Goal: Book appointment/travel/reservation

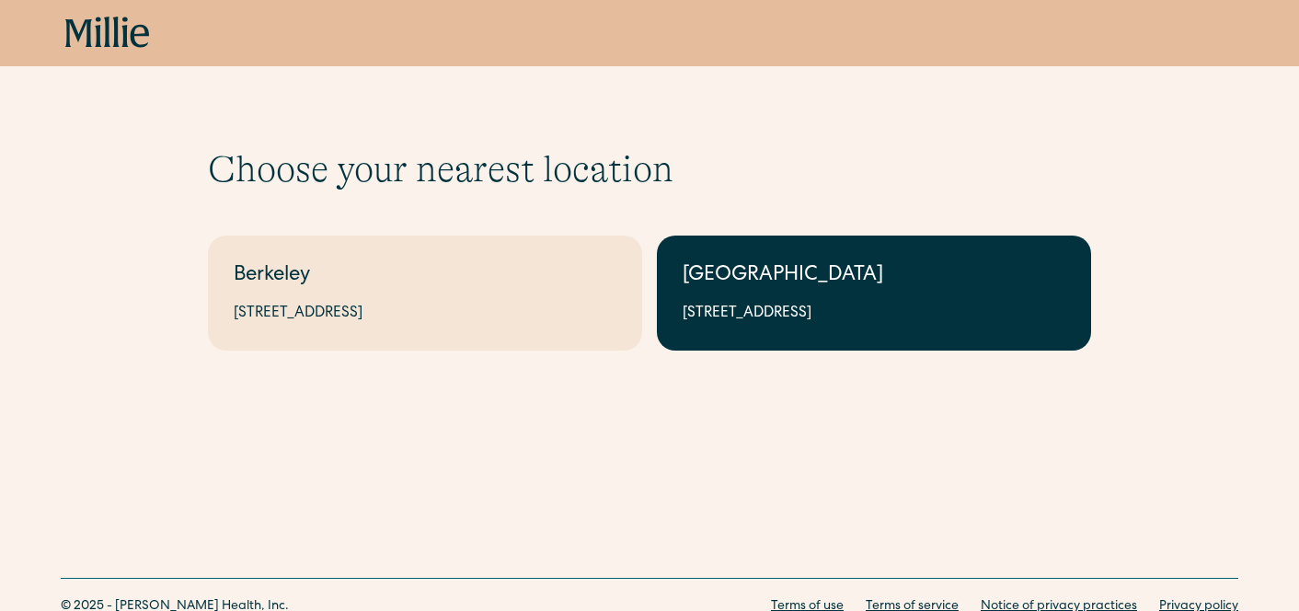
click at [742, 295] on link "South Bay 1471 Saratoga Ave, Suite 101, San Jose, CA 95129" at bounding box center [874, 293] width 434 height 115
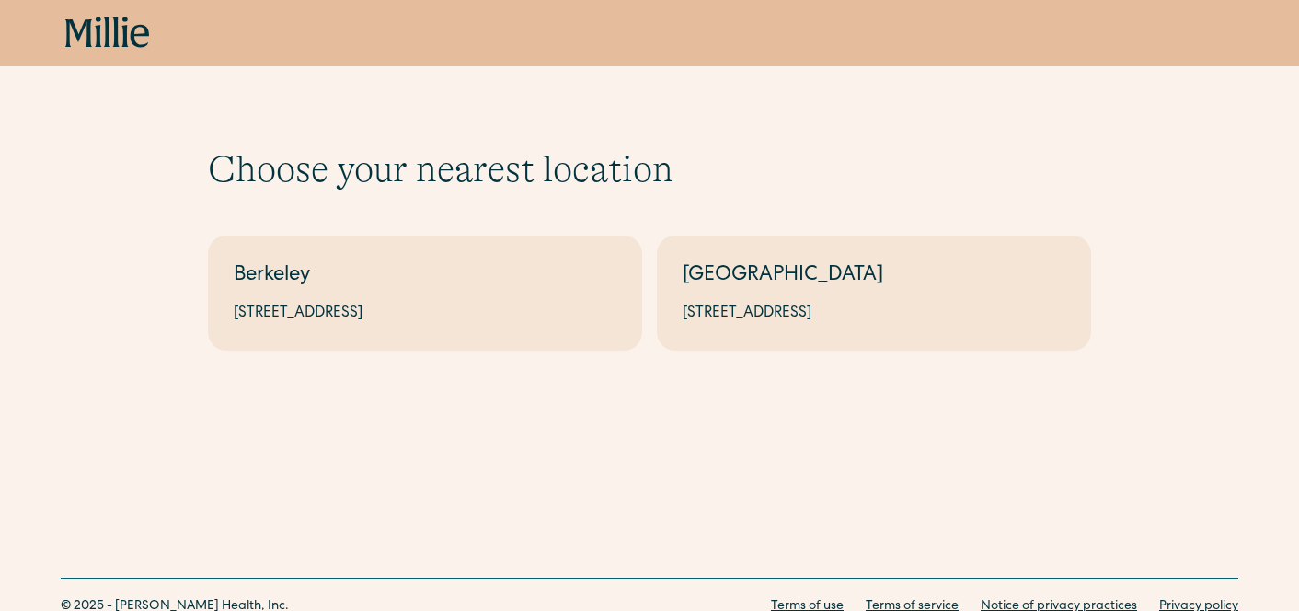
click at [94, 25] on icon "home" at bounding box center [107, 33] width 85 height 33
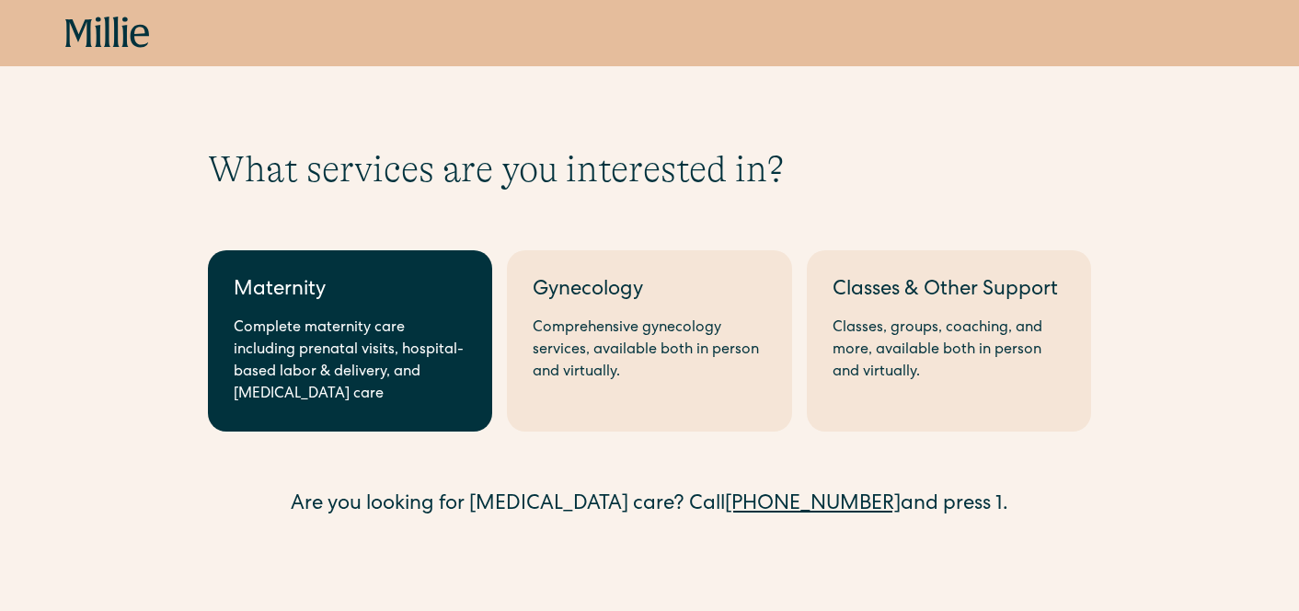
click at [392, 334] on div "Complete maternity care including prenatal visits, hospital-based labor & deliv…" at bounding box center [350, 361] width 233 height 88
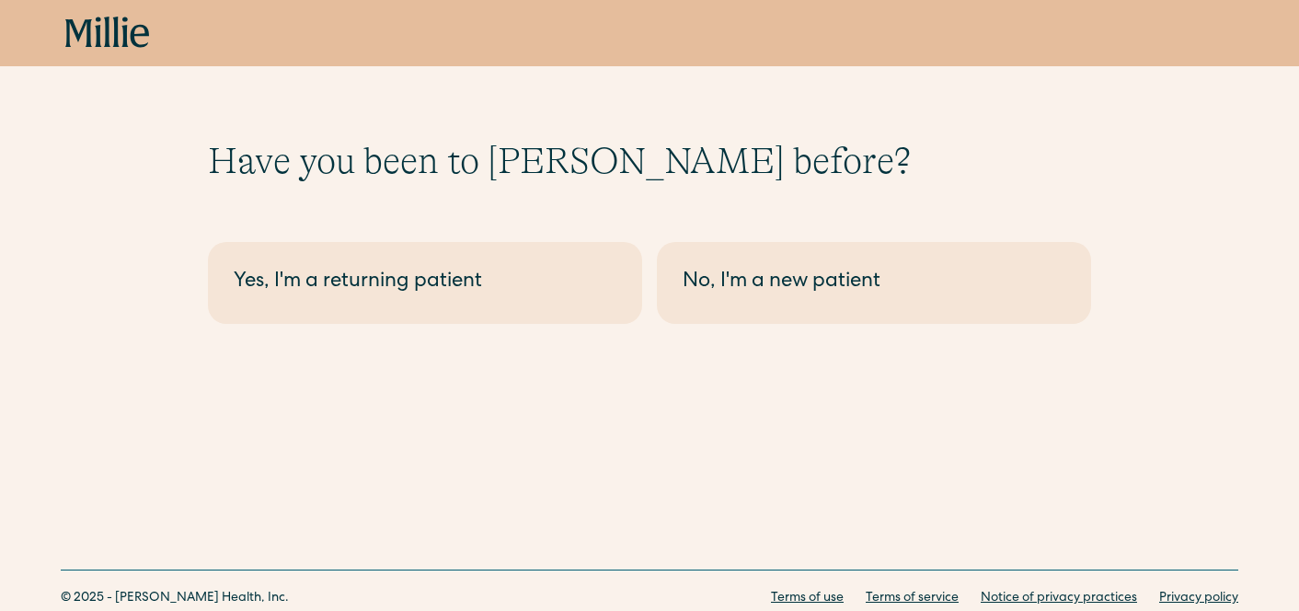
scroll to position [72, 0]
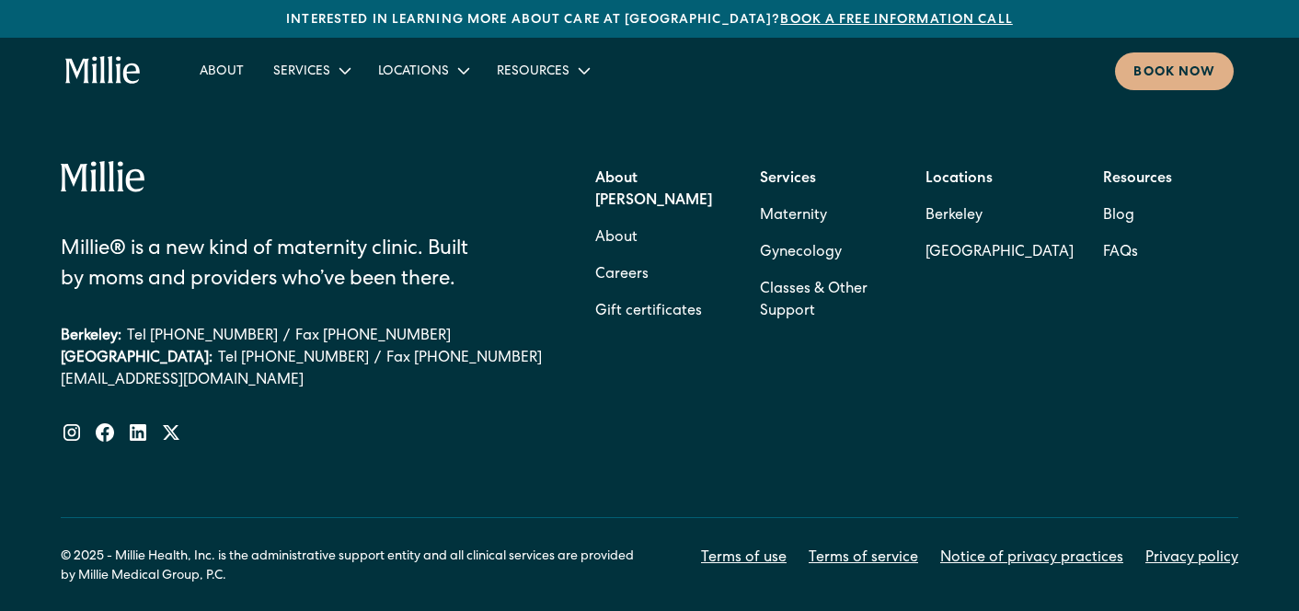
scroll to position [7640, 0]
